Goal: Task Accomplishment & Management: Complete application form

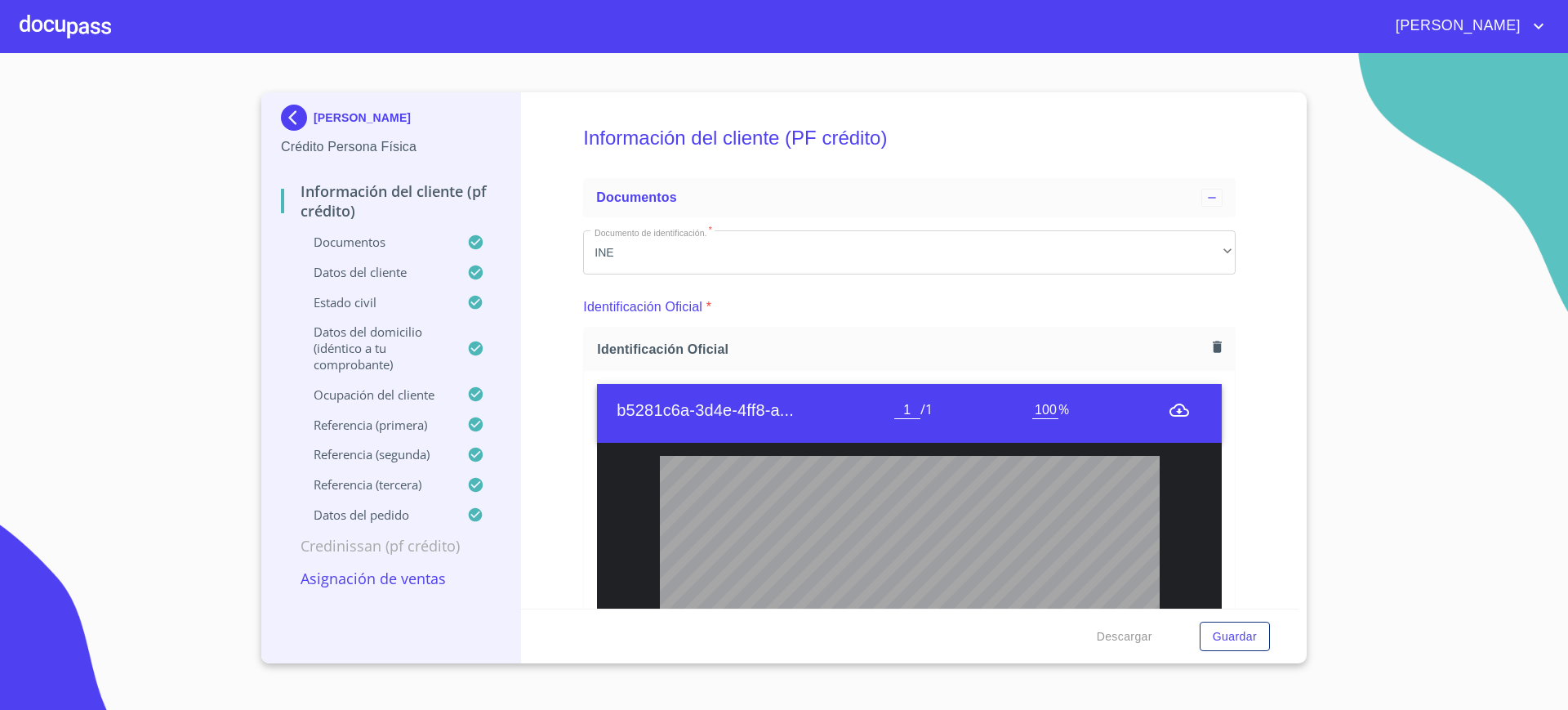
scroll to position [224, 0]
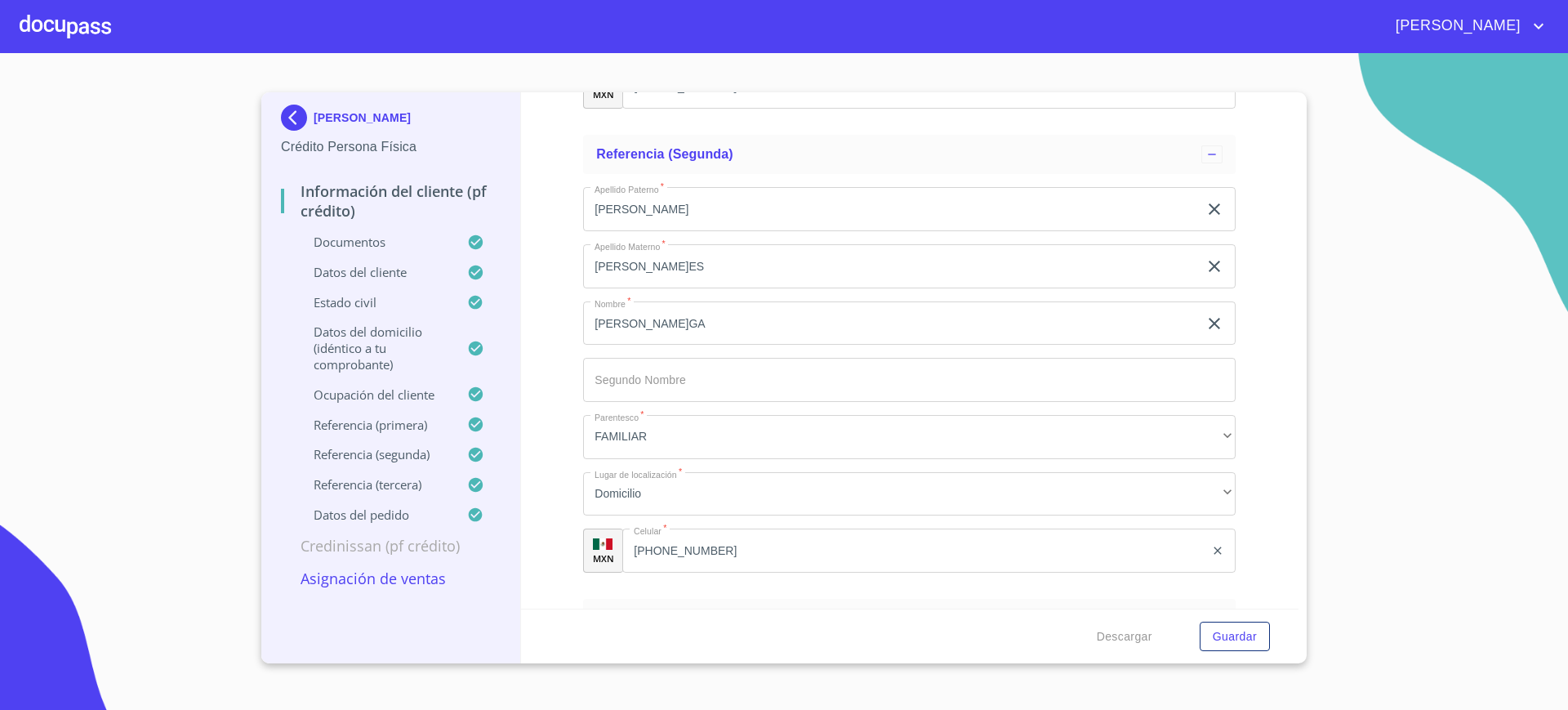
click at [48, 23] on div at bounding box center [65, 26] width 91 height 52
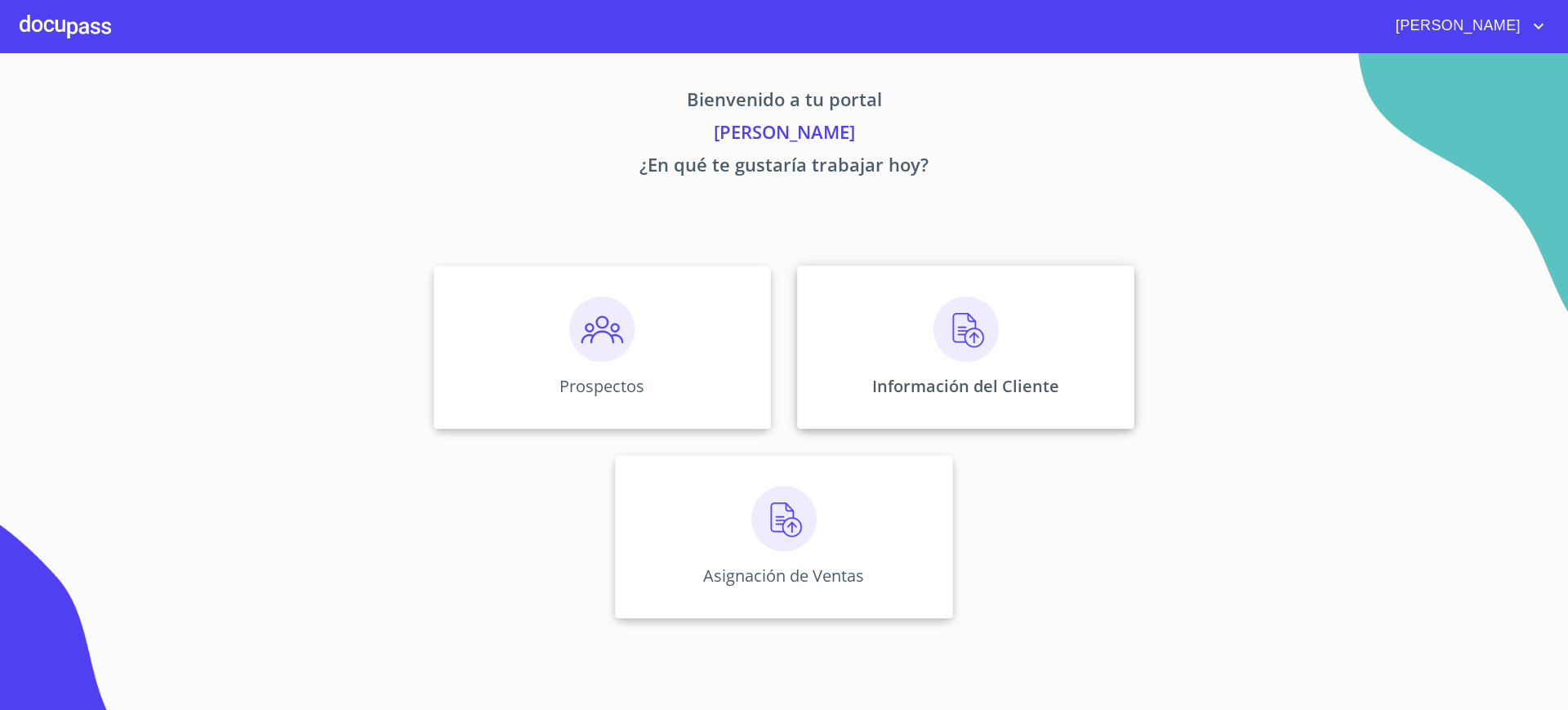
click at [878, 307] on div "Información del Cliente" at bounding box center [966, 347] width 338 height 163
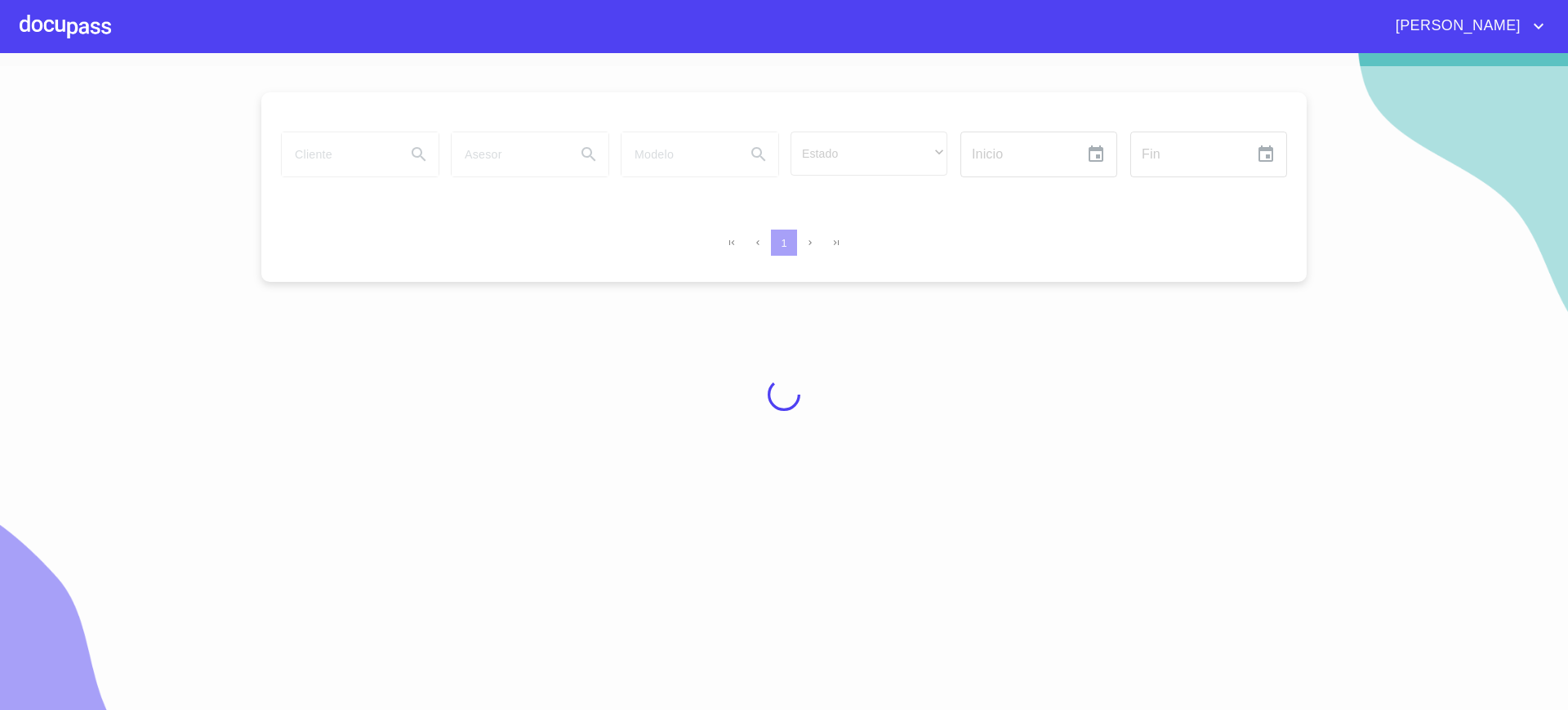
click at [330, 150] on div at bounding box center [784, 394] width 1568 height 657
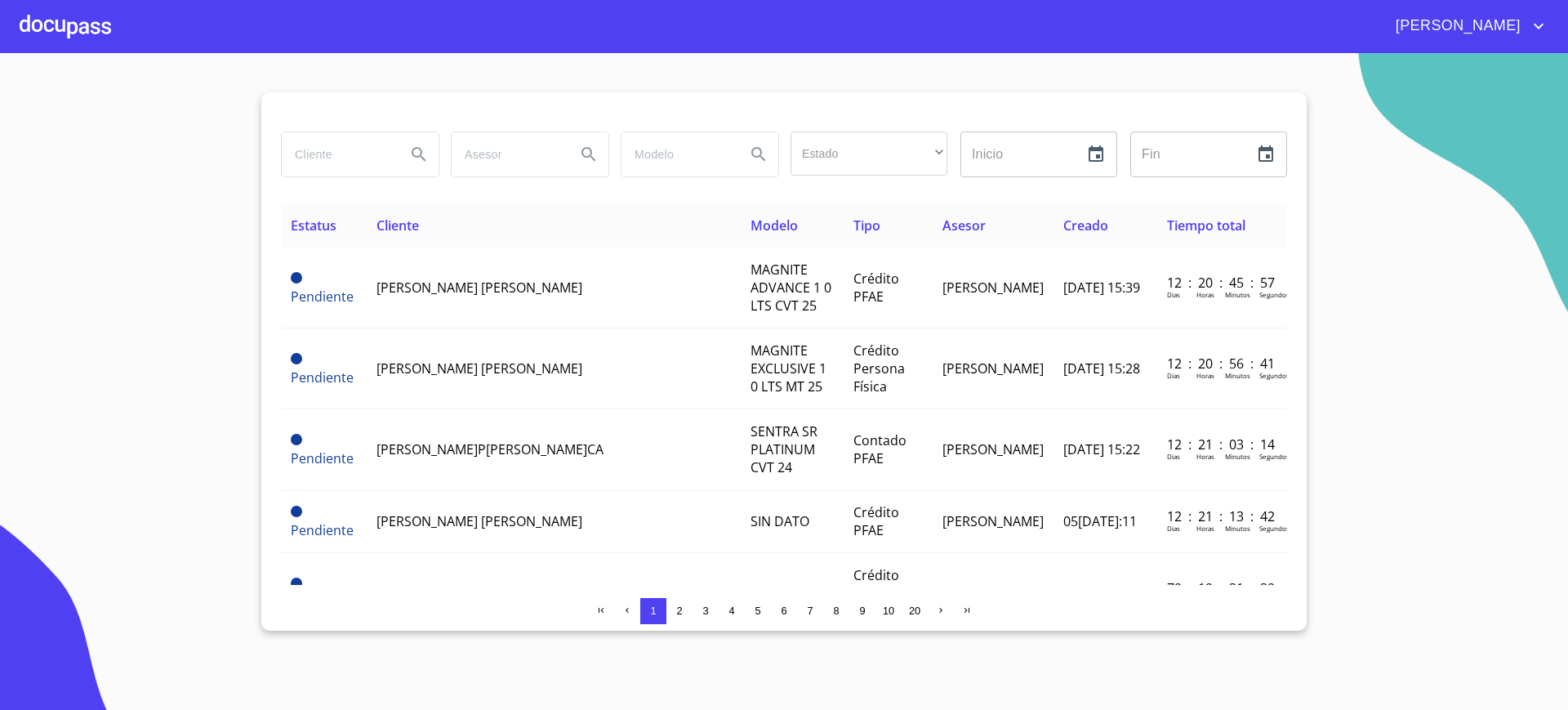
click at [349, 153] on input "search" at bounding box center [337, 154] width 111 height 44
type input "[PERSON_NAME]"
click at [379, 145] on input "[PERSON_NAME]" at bounding box center [337, 154] width 111 height 44
click at [267, 164] on div "[PERSON_NAME] Estado ​ ​ Inicio ​ Fin ​ Estatus Cliente Modelo Tipo Asesor Crea…" at bounding box center [784, 361] width 1045 height 538
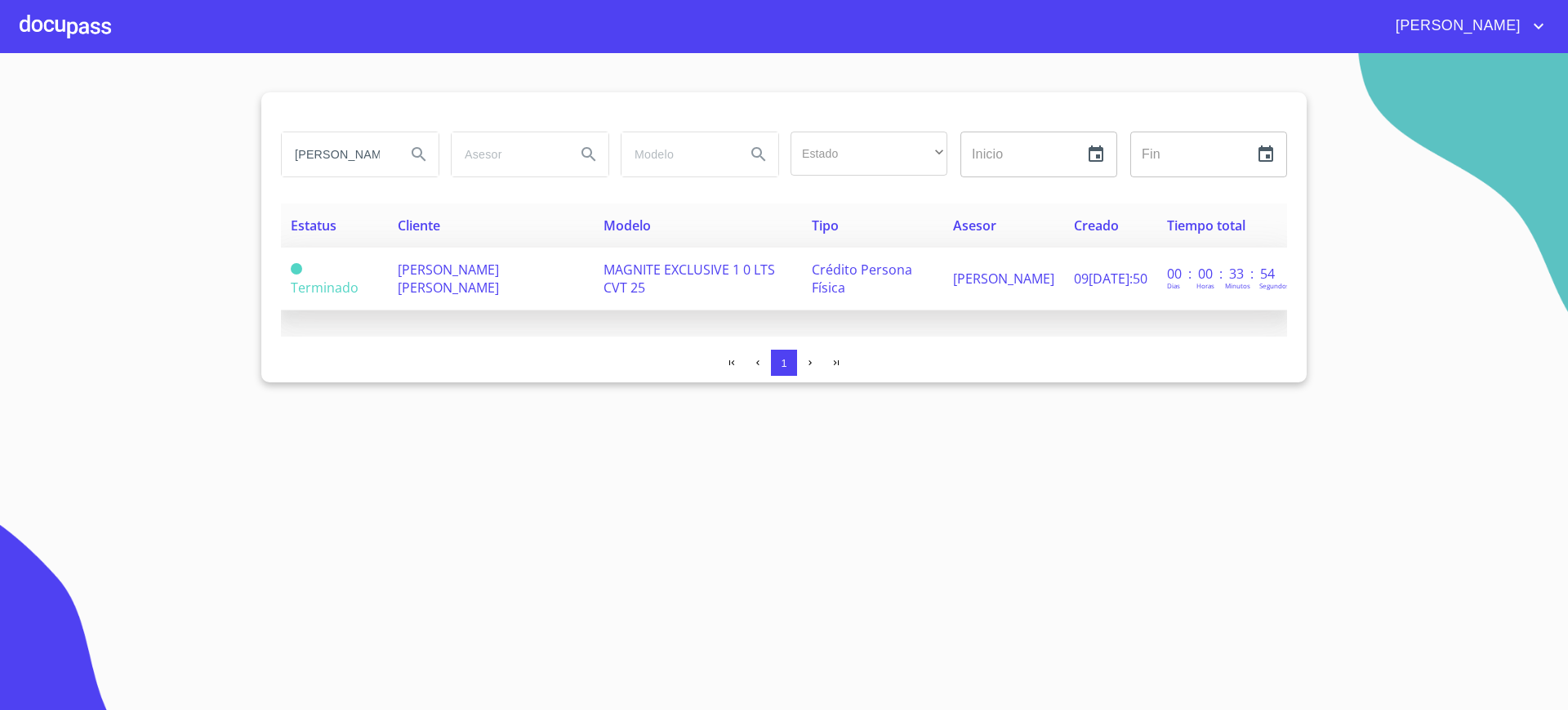
click at [476, 270] on span "[PERSON_NAME] [PERSON_NAME]" at bounding box center [449, 279] width 101 height 36
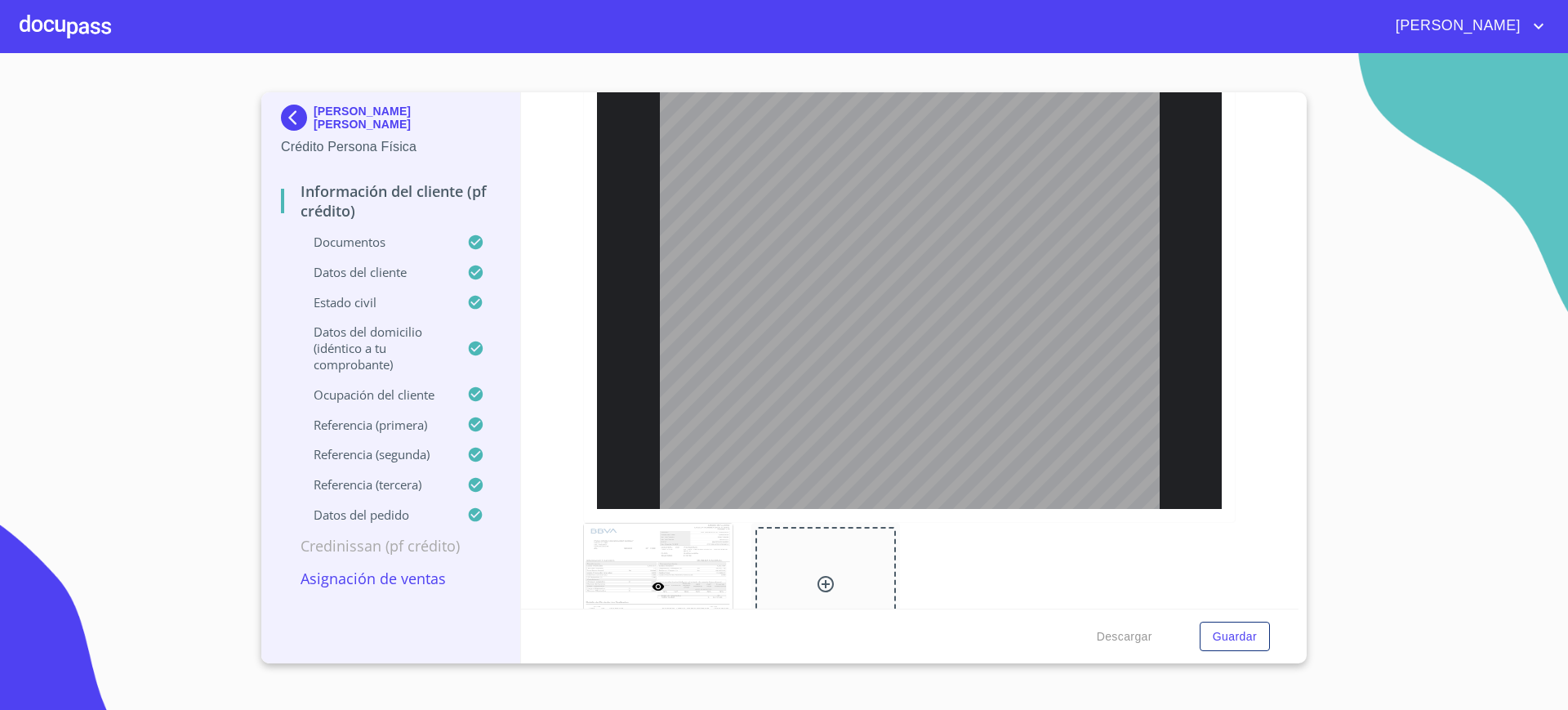
scroll to position [2206, 0]
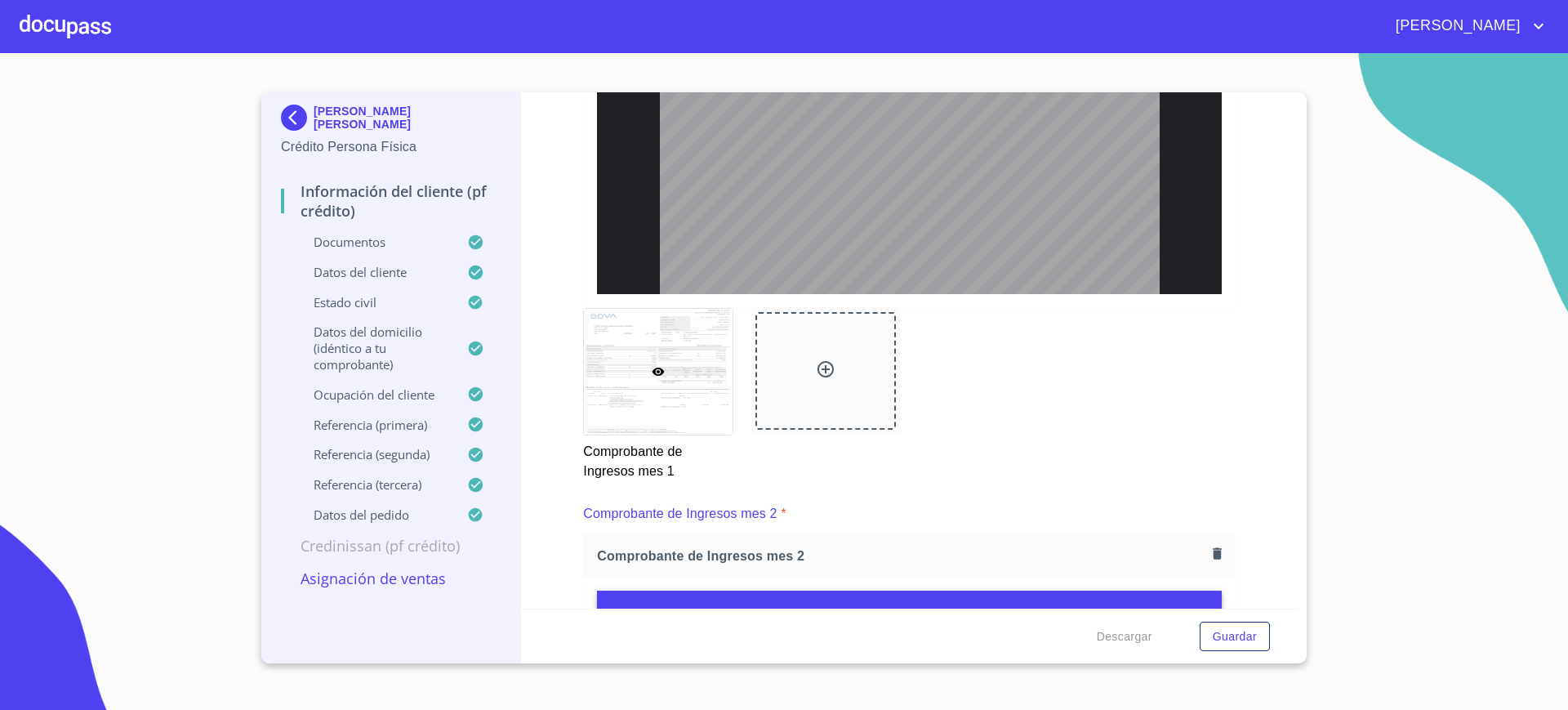
type input "3"
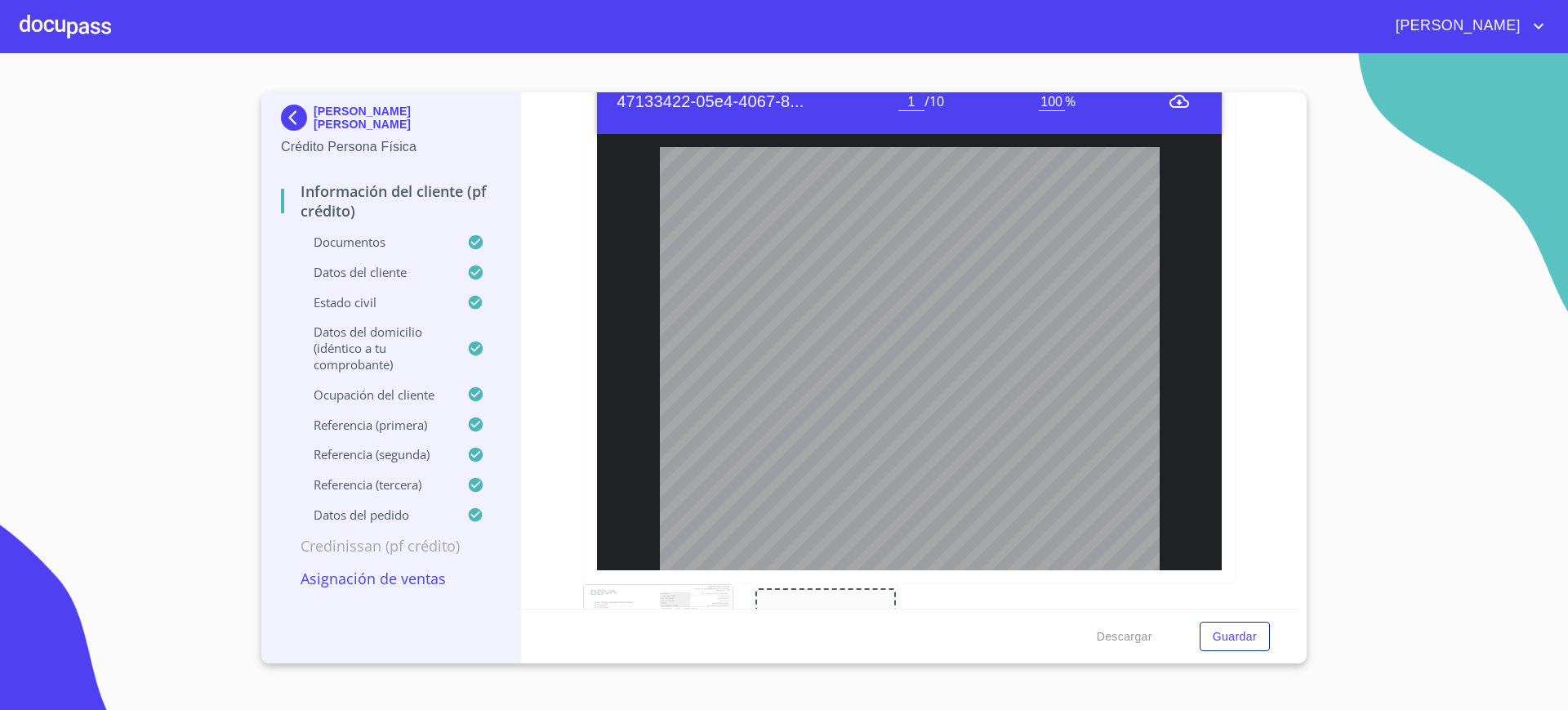
scroll to position [2765, 0]
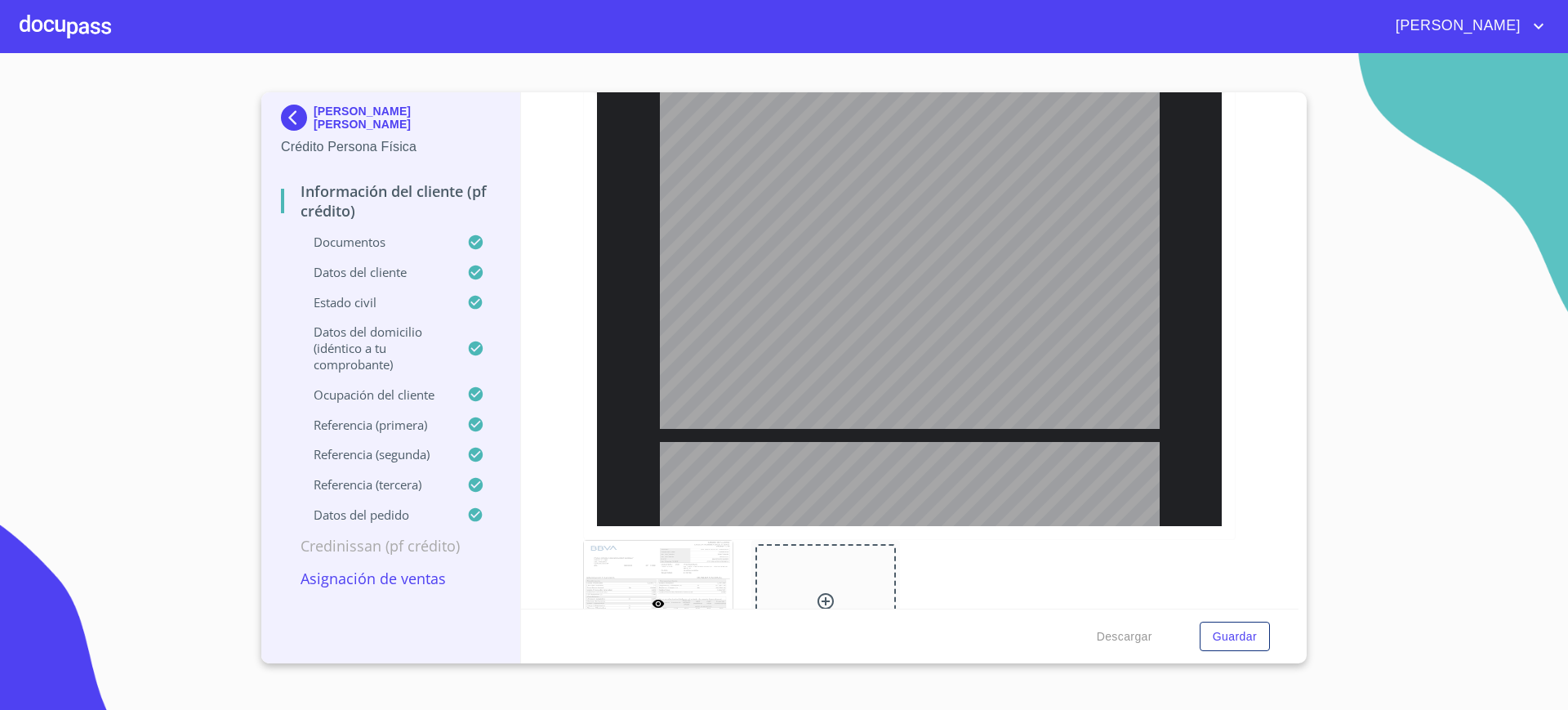
type input "2"
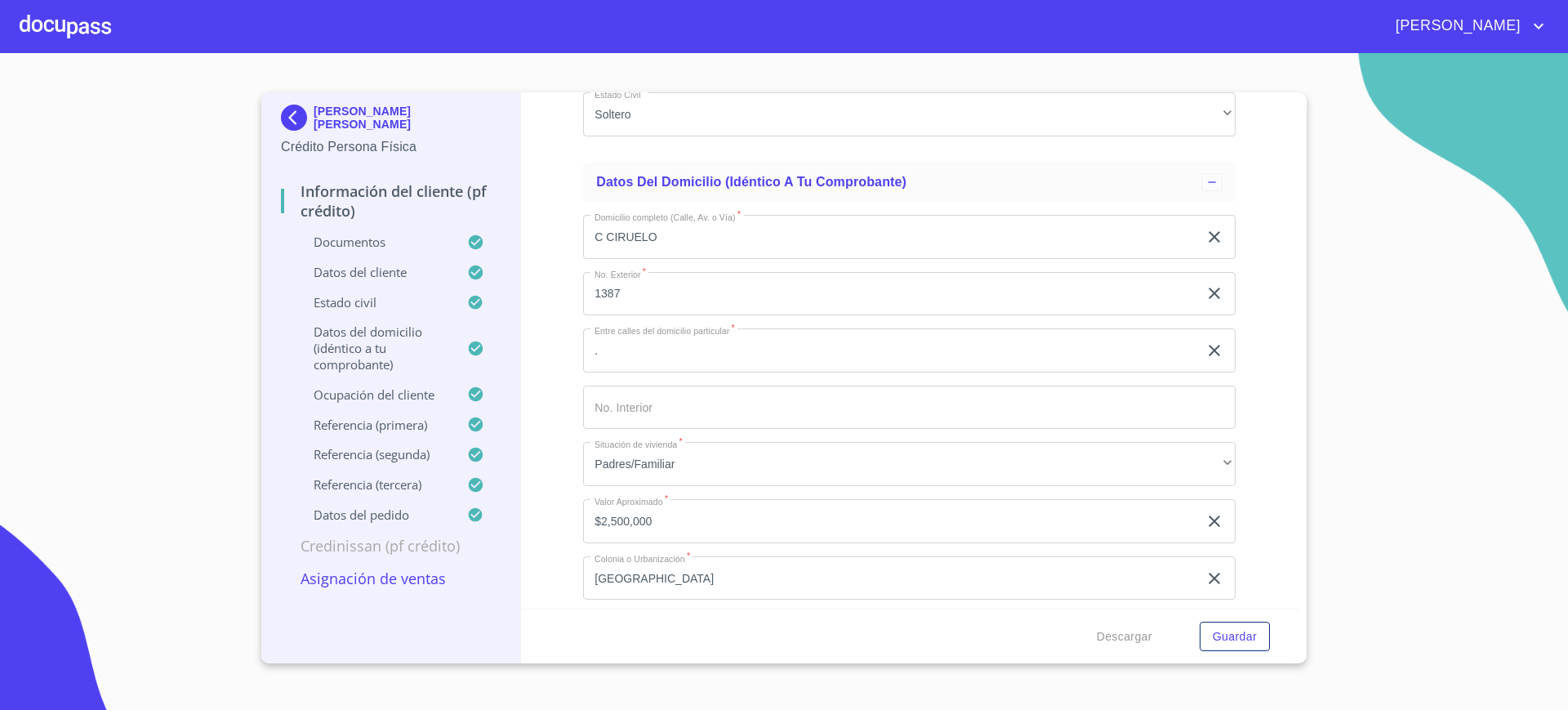
scroll to position [6165, 0]
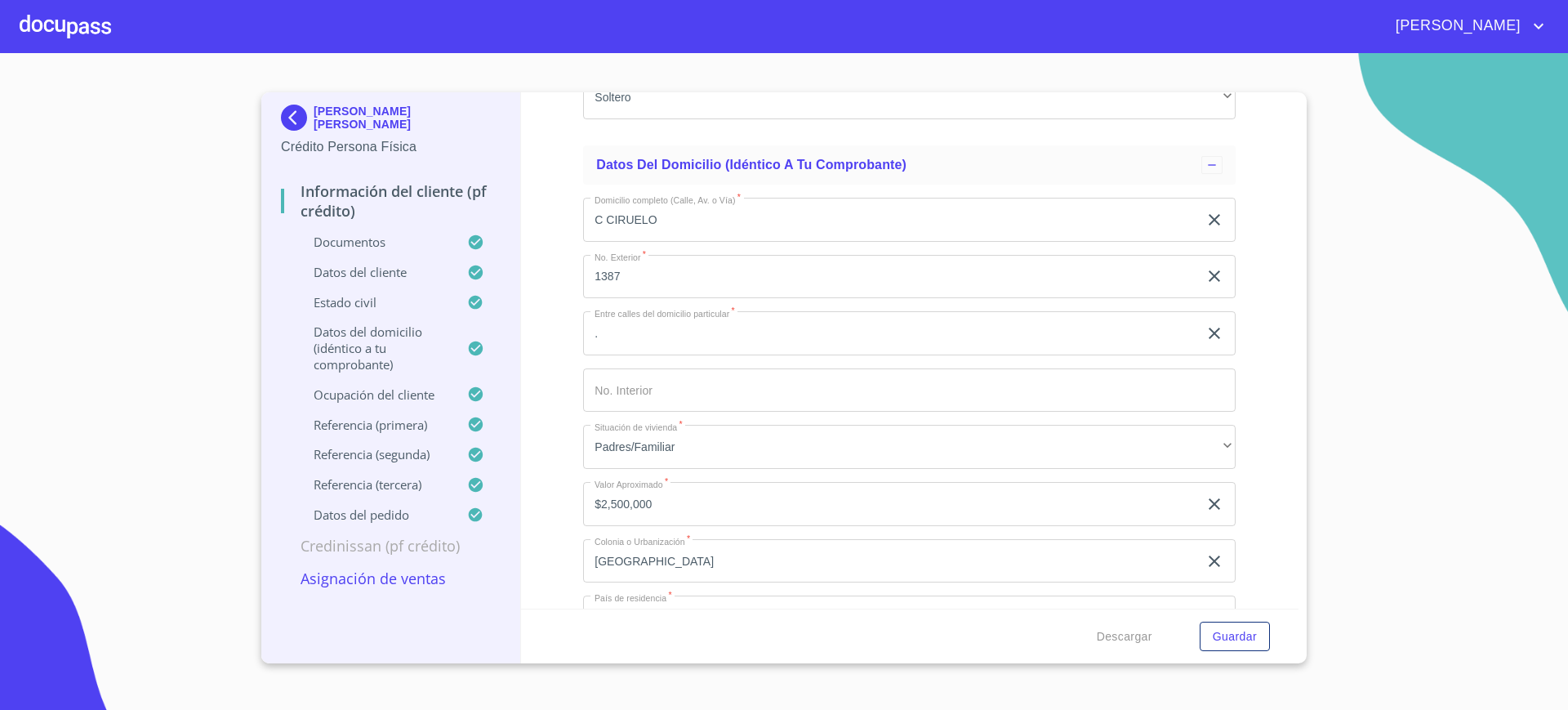
click at [51, 28] on div at bounding box center [65, 26] width 91 height 52
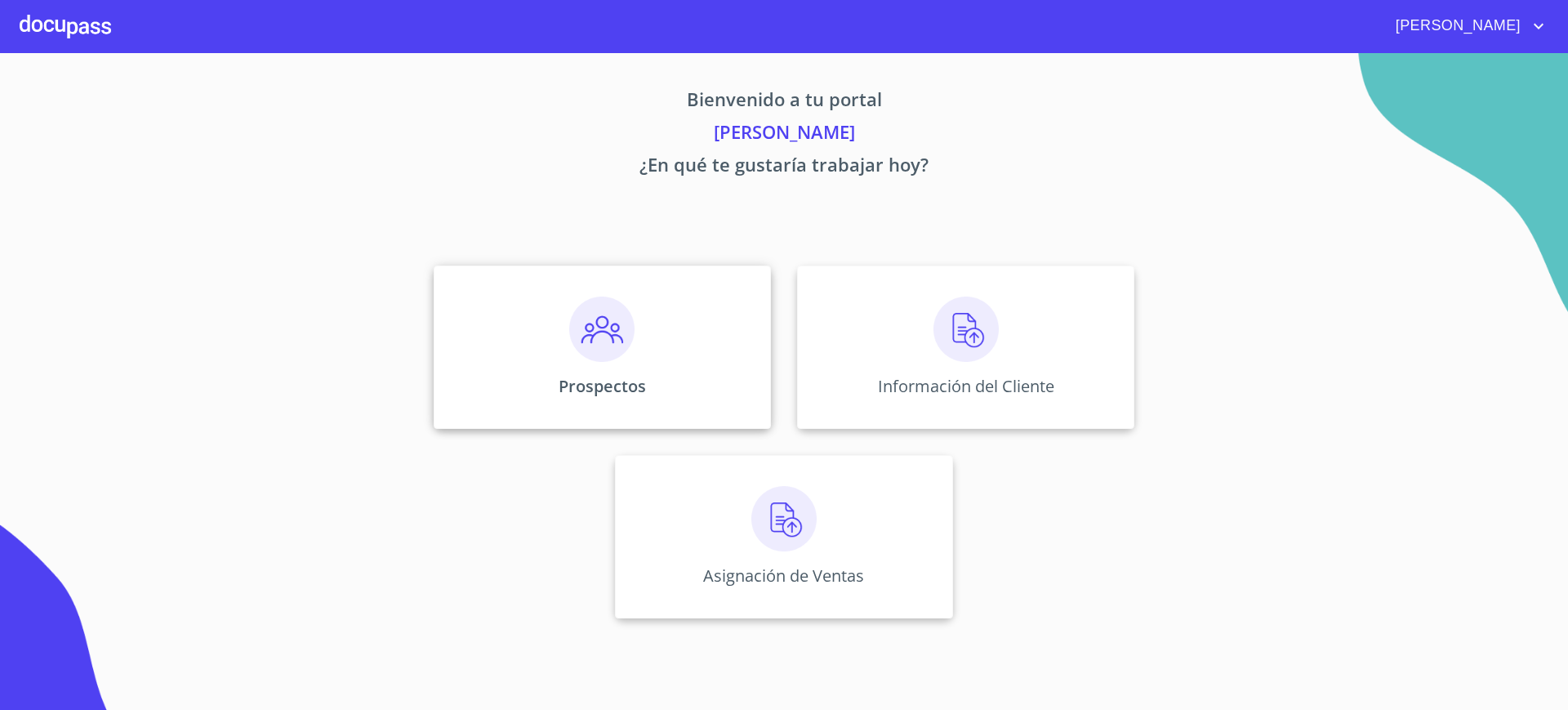
click at [665, 319] on div "Prospectos" at bounding box center [602, 347] width 338 height 163
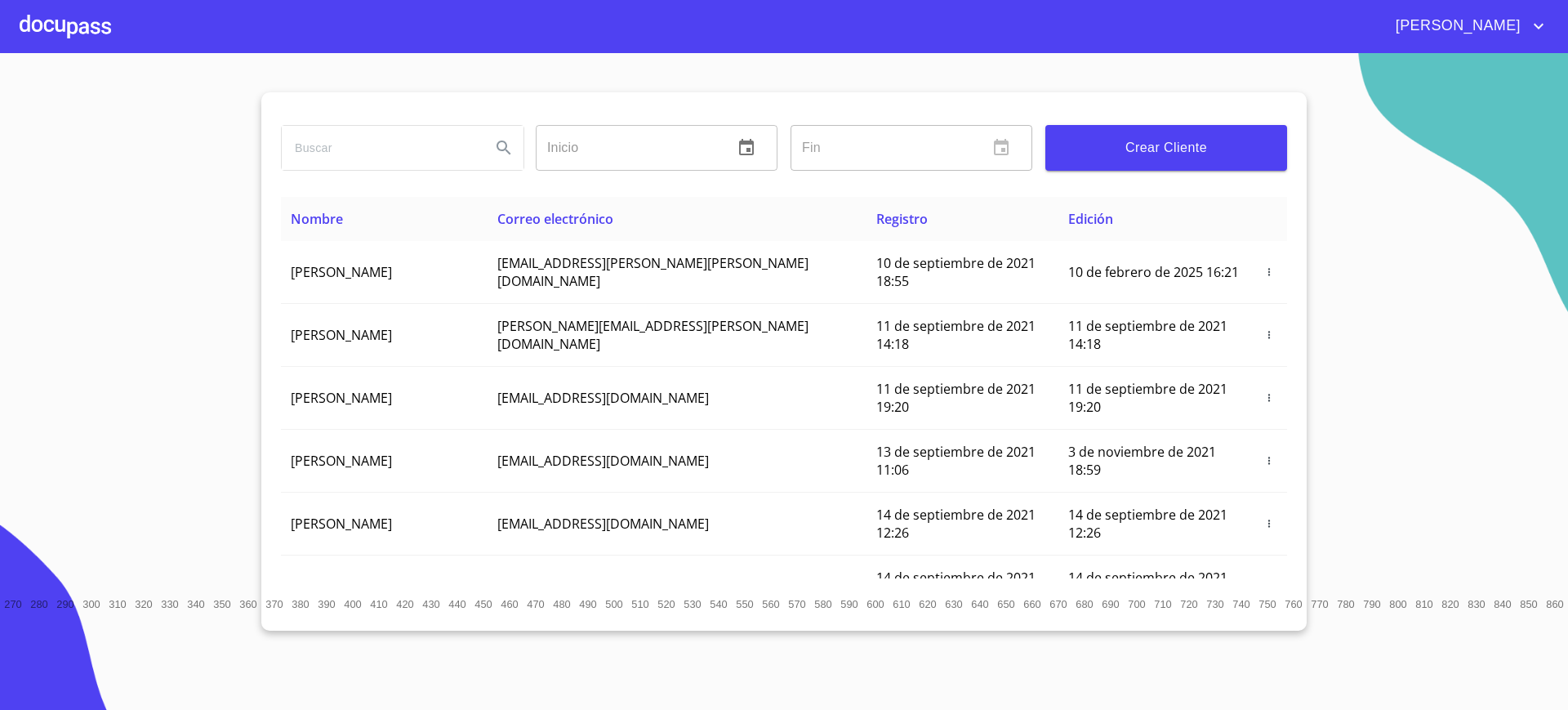
click at [368, 140] on input "search" at bounding box center [379, 147] width 196 height 44
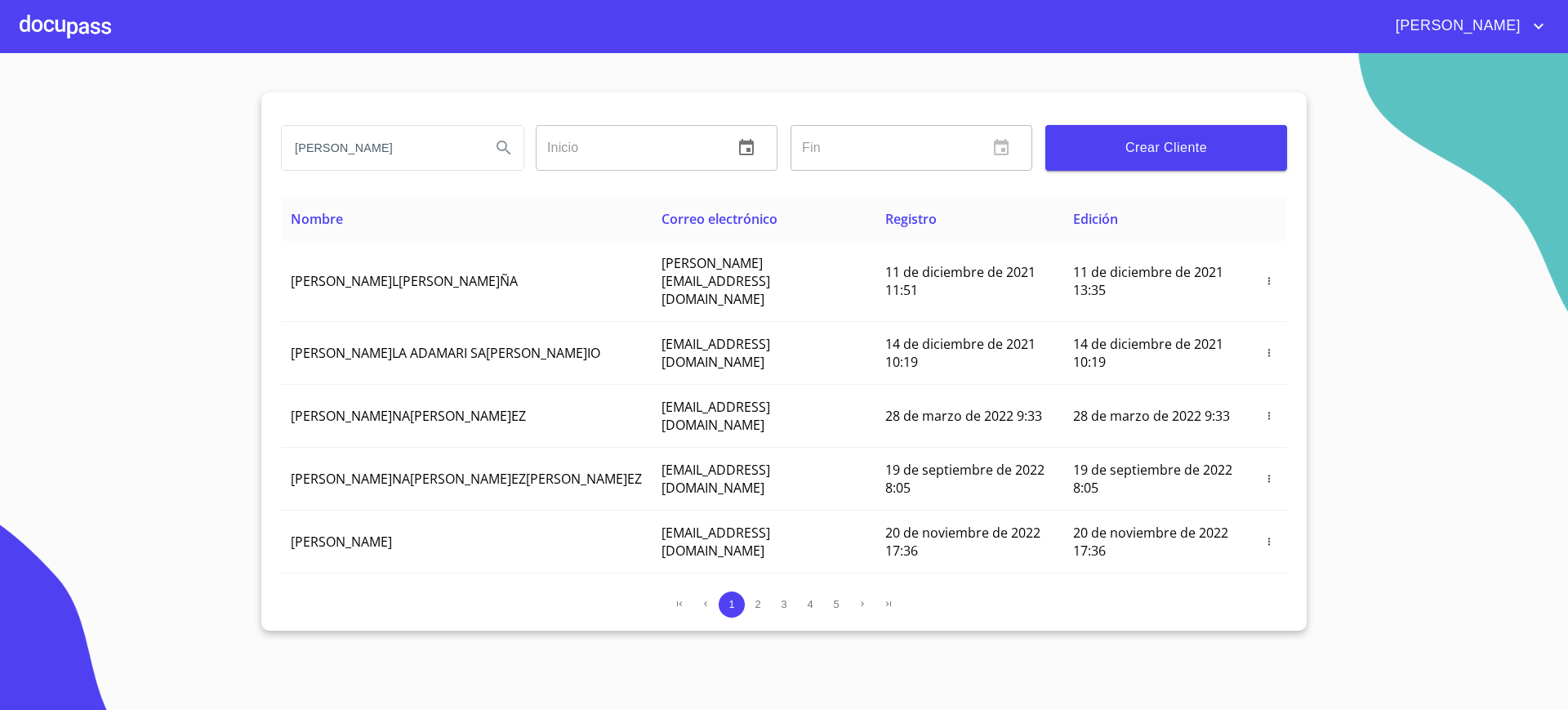
type input "[PERSON_NAME]"
